Goal: Information Seeking & Learning: Find specific fact

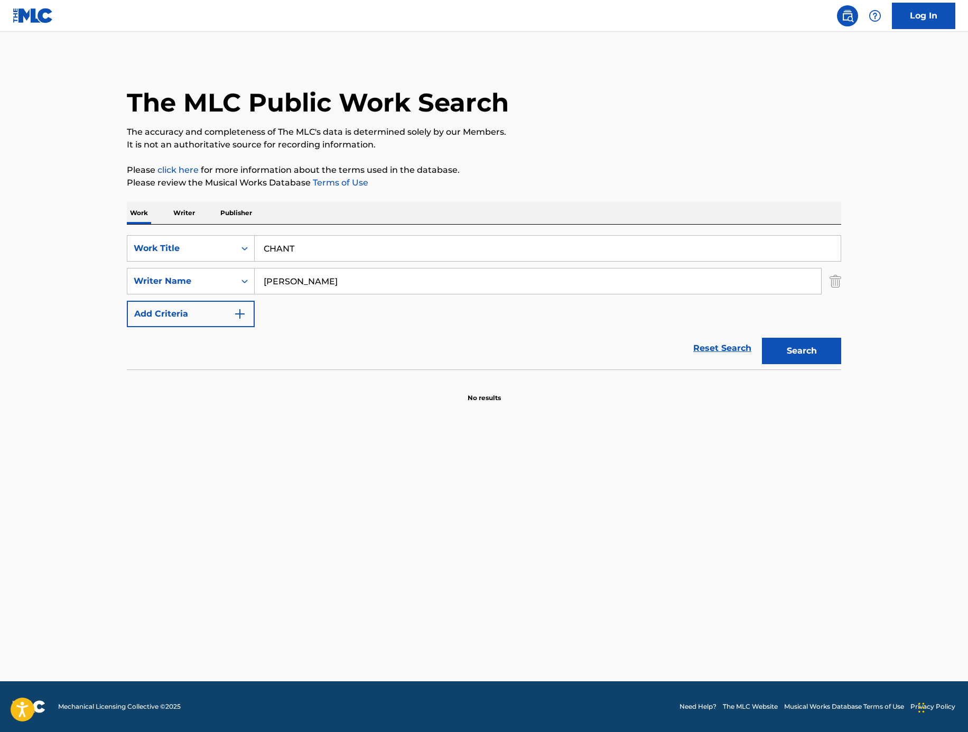
click at [374, 251] on input "CHANT" at bounding box center [548, 248] width 586 height 25
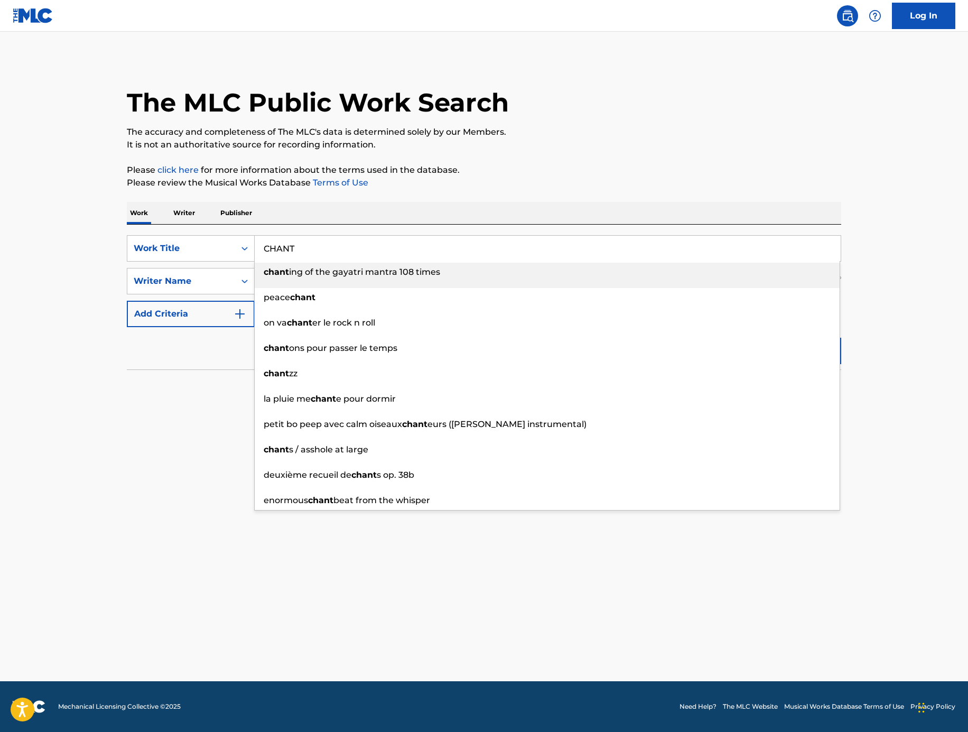
paste input "BAD HABITS"
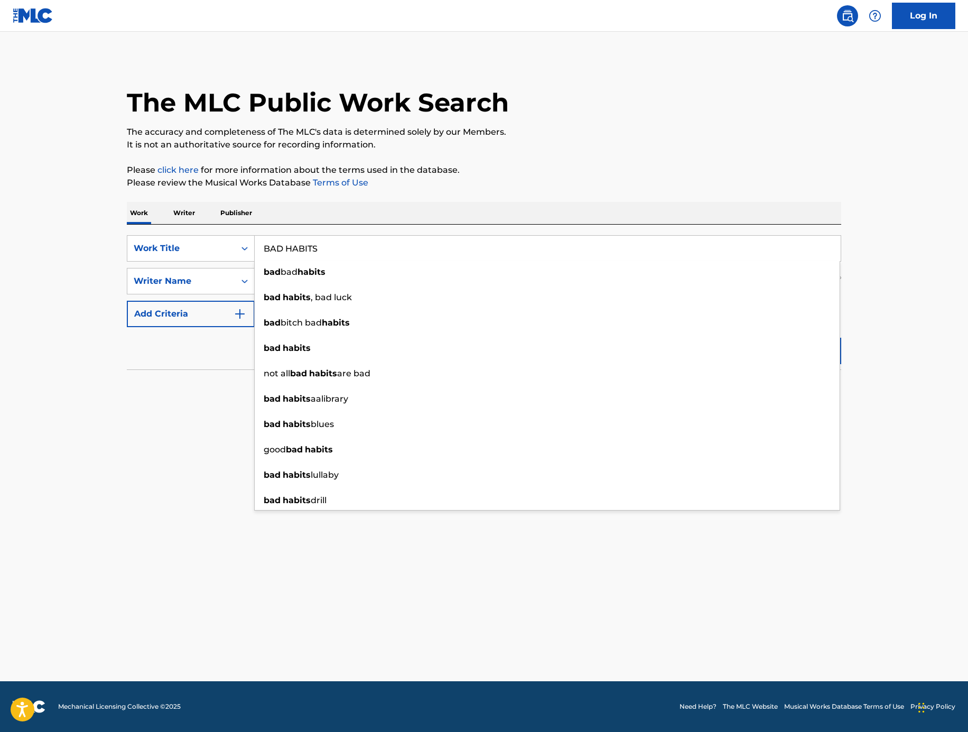
type input "BAD HABITS"
click at [810, 152] on div "The MLC Public Work Search The accuracy and completeness of The MLC's data is d…" at bounding box center [484, 230] width 740 height 344
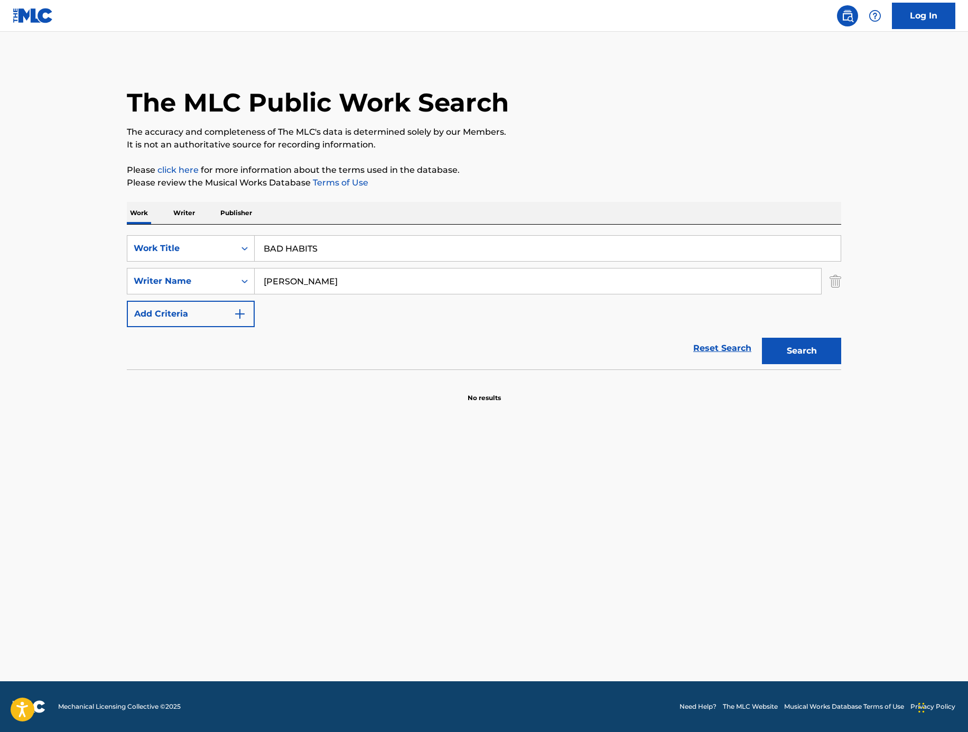
click at [401, 276] on input "[PERSON_NAME]" at bounding box center [538, 280] width 566 height 25
type input "[PERSON_NAME]"
click at [762, 338] on button "Search" at bounding box center [801, 351] width 79 height 26
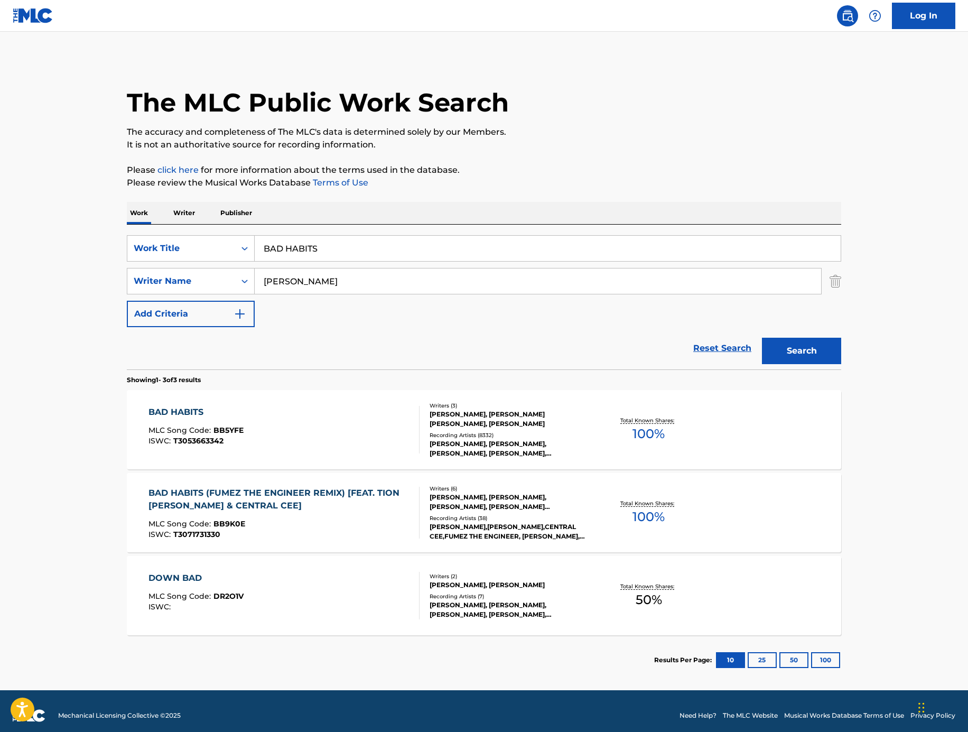
click at [358, 417] on div "BAD HABITS MLC Song Code : BB5YFE ISWC : T3053663342" at bounding box center [284, 430] width 272 height 48
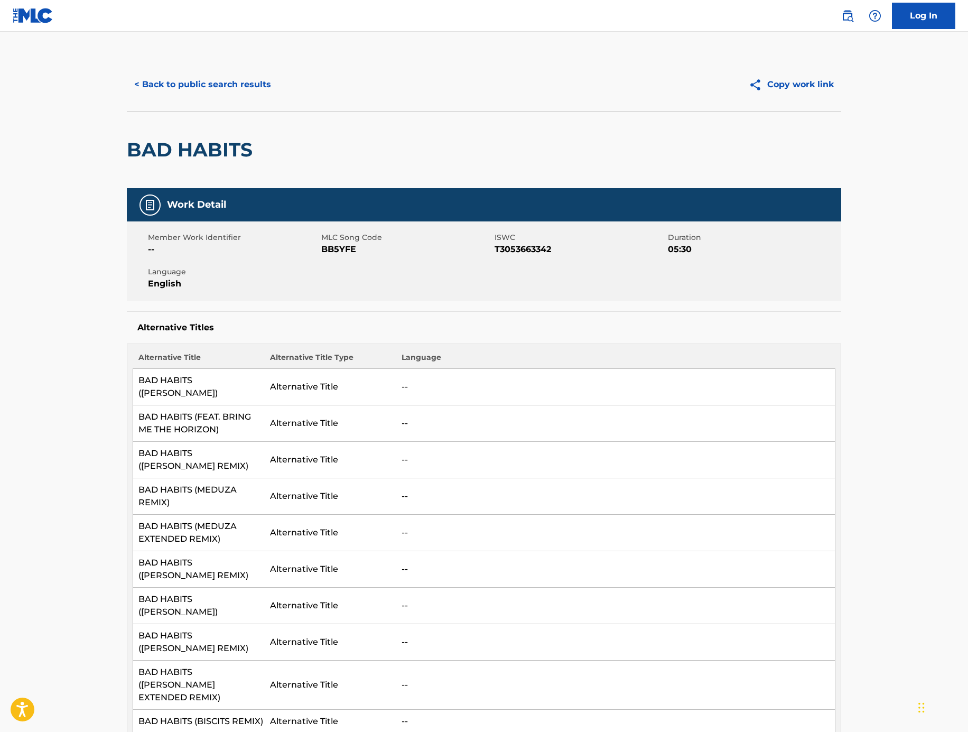
click at [195, 82] on button "< Back to public search results" at bounding box center [203, 84] width 152 height 26
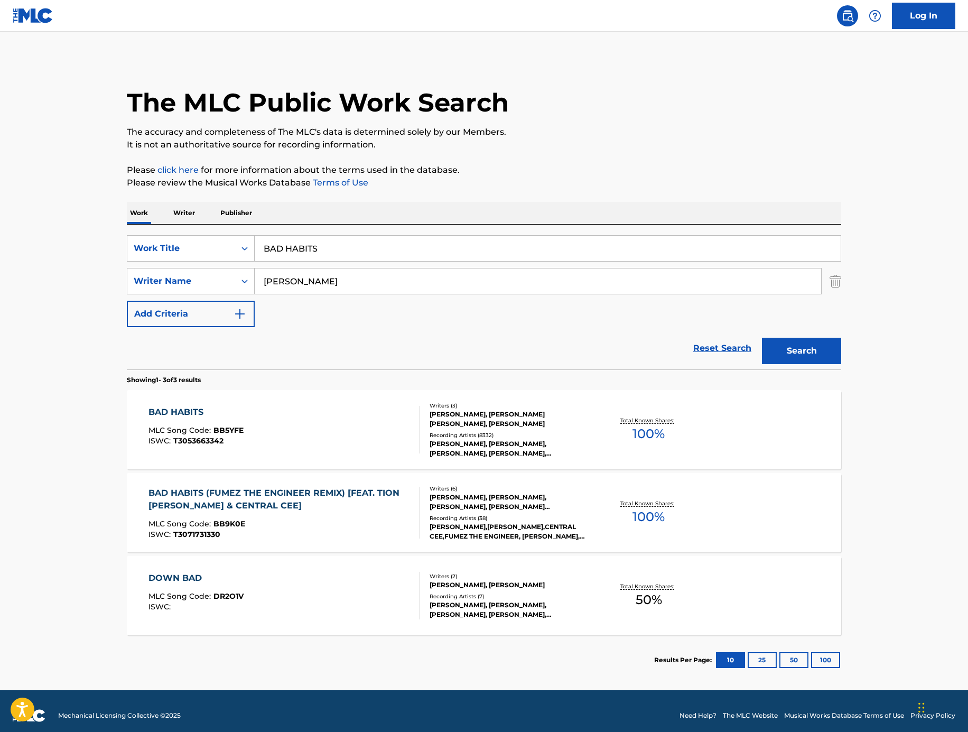
click at [316, 537] on div "ISWC : T3071731330" at bounding box center [279, 534] width 263 height 8
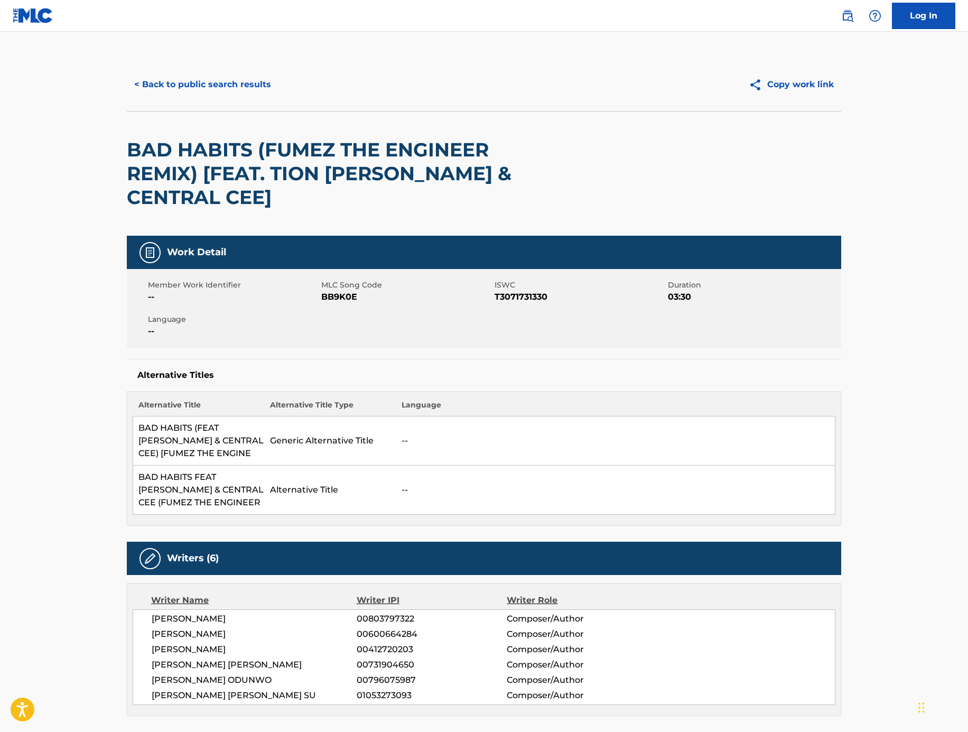
click at [161, 78] on button "< Back to public search results" at bounding box center [203, 84] width 152 height 26
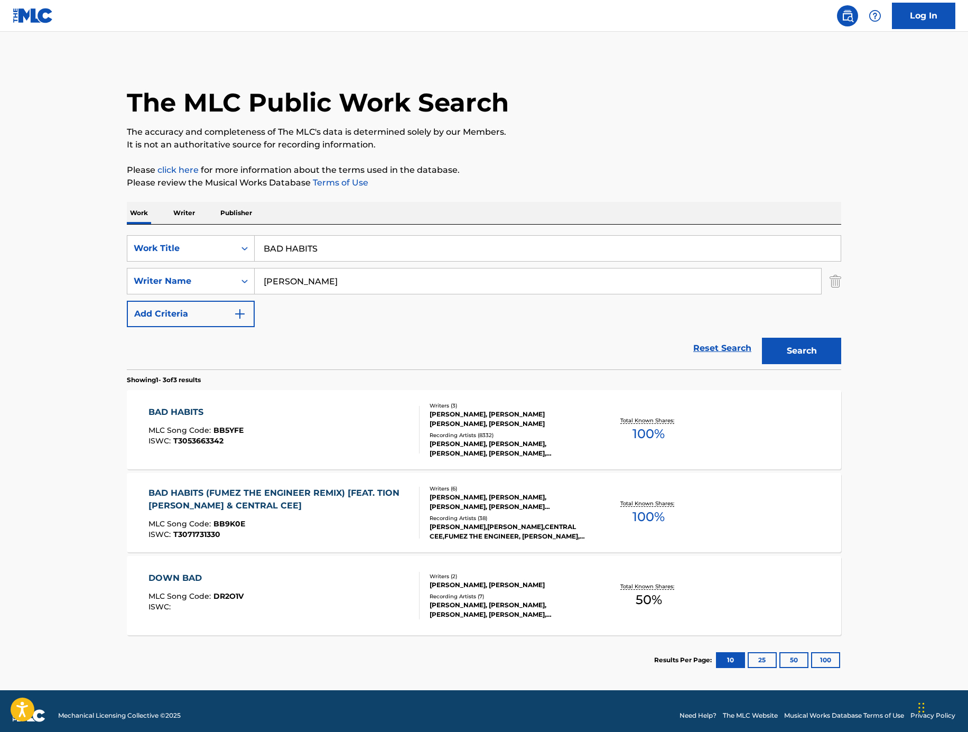
click at [284, 413] on div "BAD HABITS MLC Song Code : BB5YFE ISWC : T3053663342" at bounding box center [284, 430] width 272 height 48
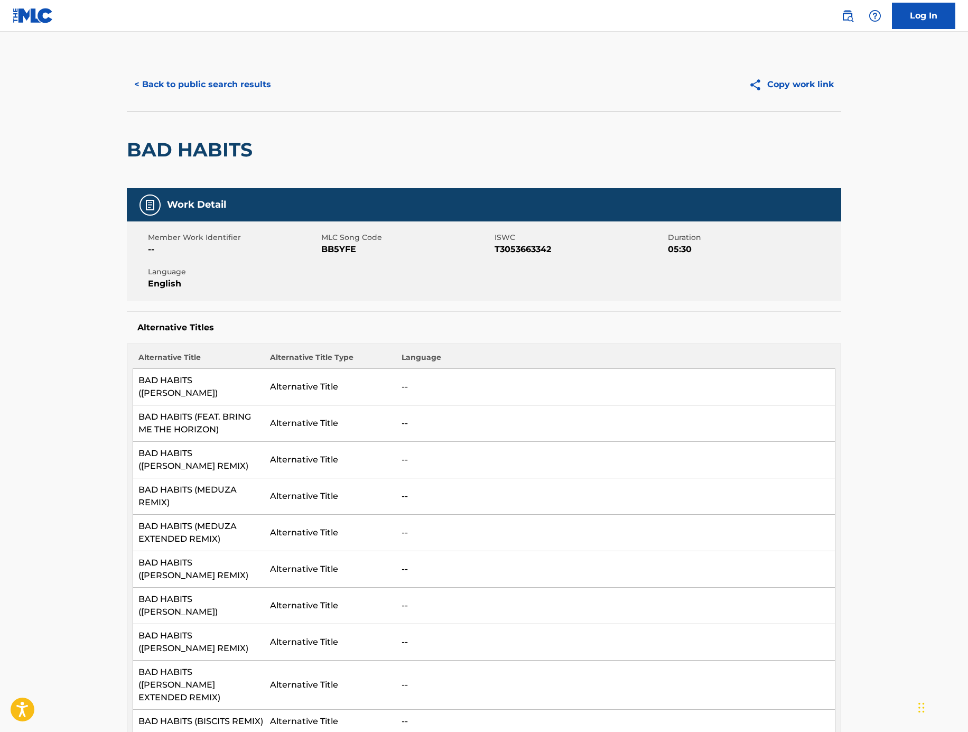
click at [329, 248] on span "BB5YFE" at bounding box center [406, 249] width 171 height 13
copy span "BB5YFE"
click at [347, 253] on span "BB5YFE" at bounding box center [406, 249] width 171 height 13
